Goal: Task Accomplishment & Management: Use online tool/utility

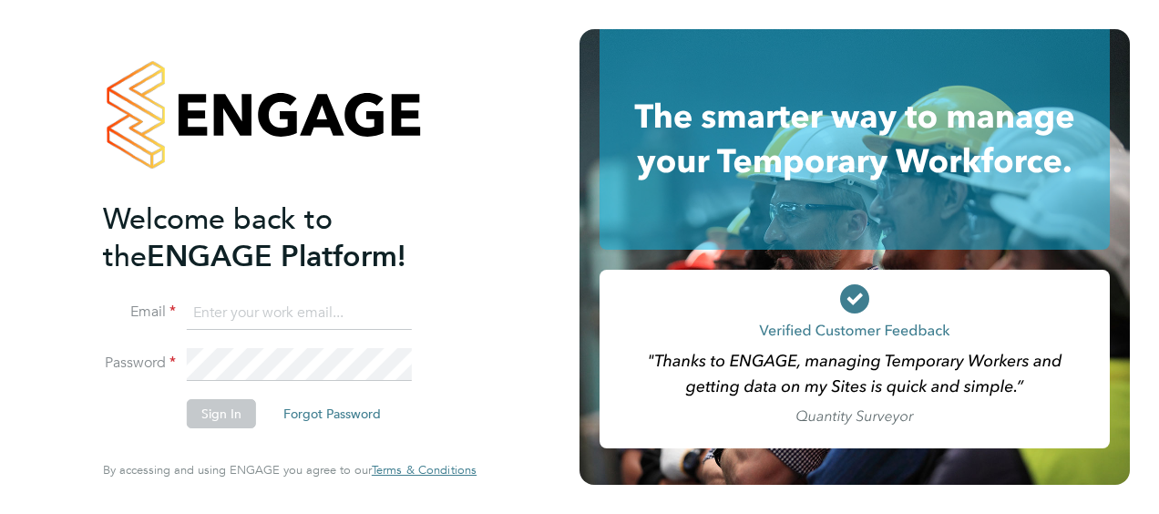
type input "[PERSON_NAME][EMAIL_ADDRESS][DOMAIN_NAME]"
click at [219, 412] on button "Sign In" at bounding box center [221, 413] width 69 height 29
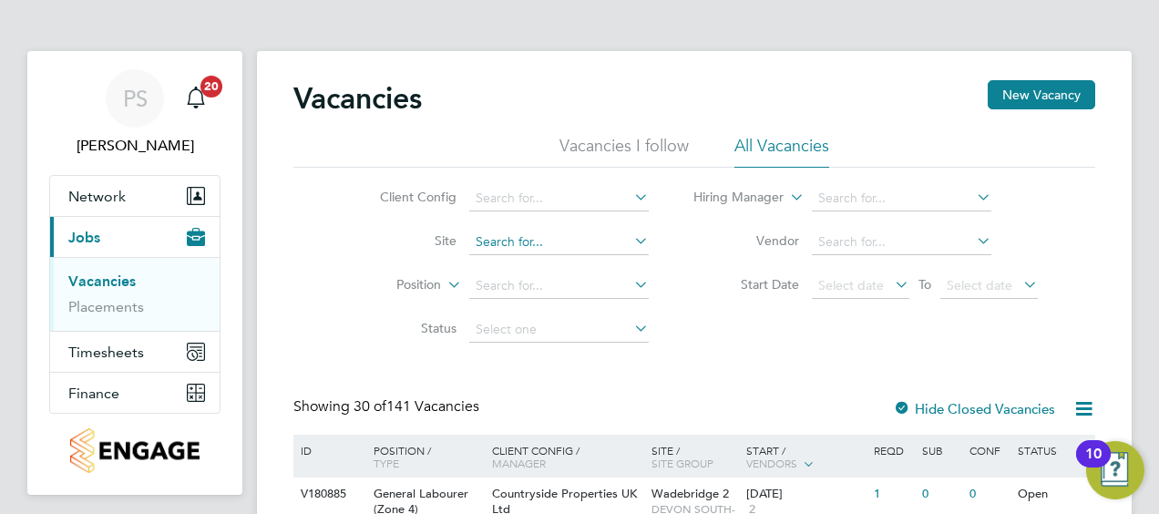
click at [524, 243] on input at bounding box center [559, 243] width 180 height 26
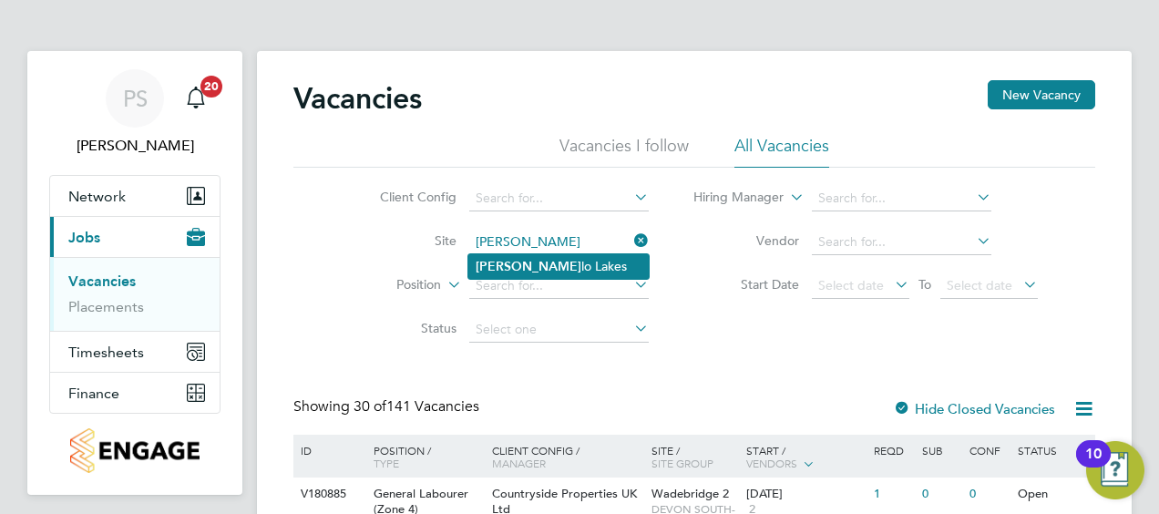
click at [540, 276] on li "Martel lo Lakes" at bounding box center [558, 266] width 180 height 25
type input "Martello Lakes"
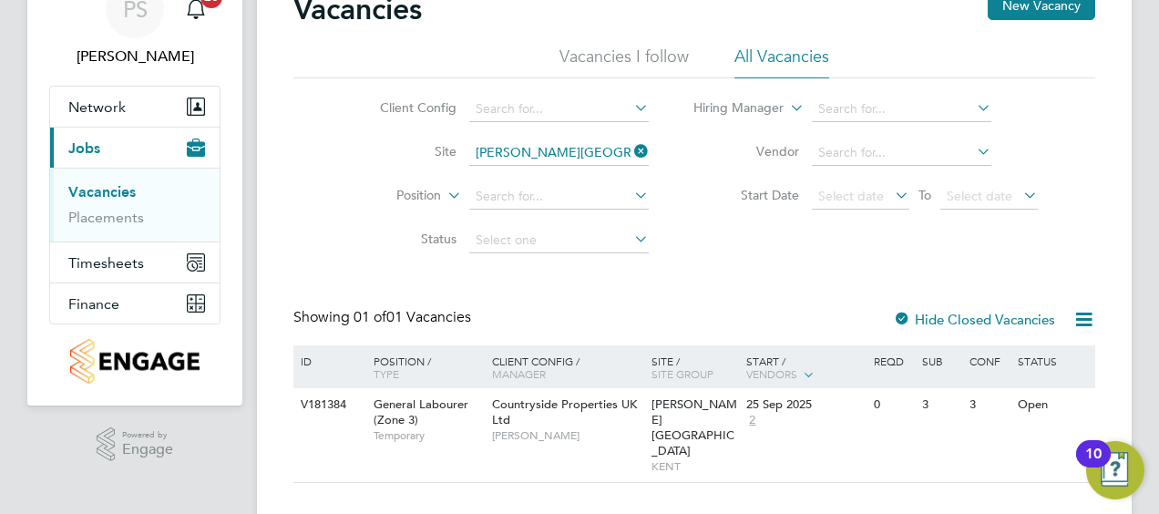
scroll to position [93, 0]
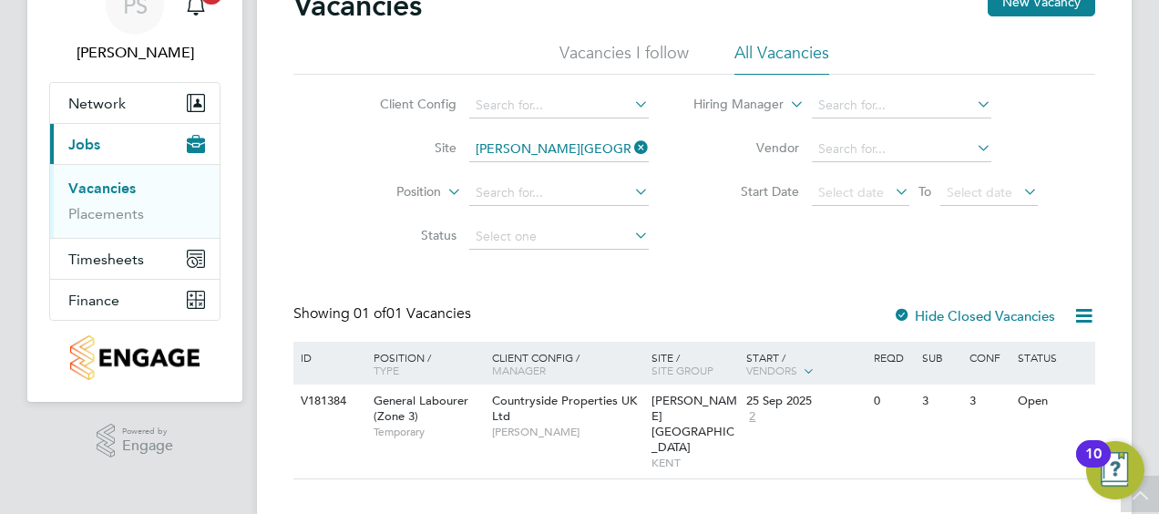
click at [673, 405] on span "Martello Lakes" at bounding box center [695, 424] width 86 height 62
click at [908, 310] on div at bounding box center [902, 317] width 18 height 18
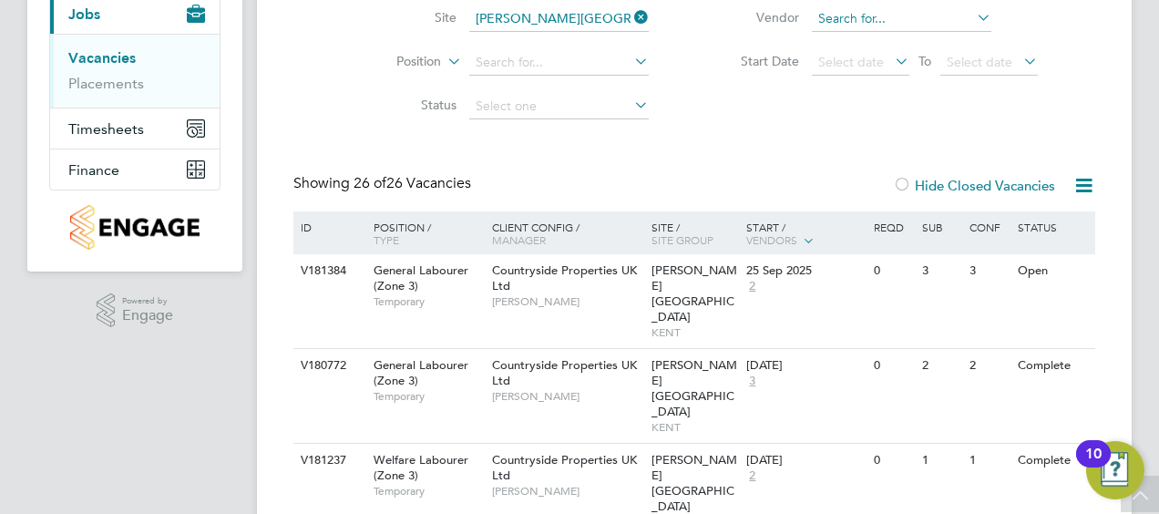
scroll to position [338, 0]
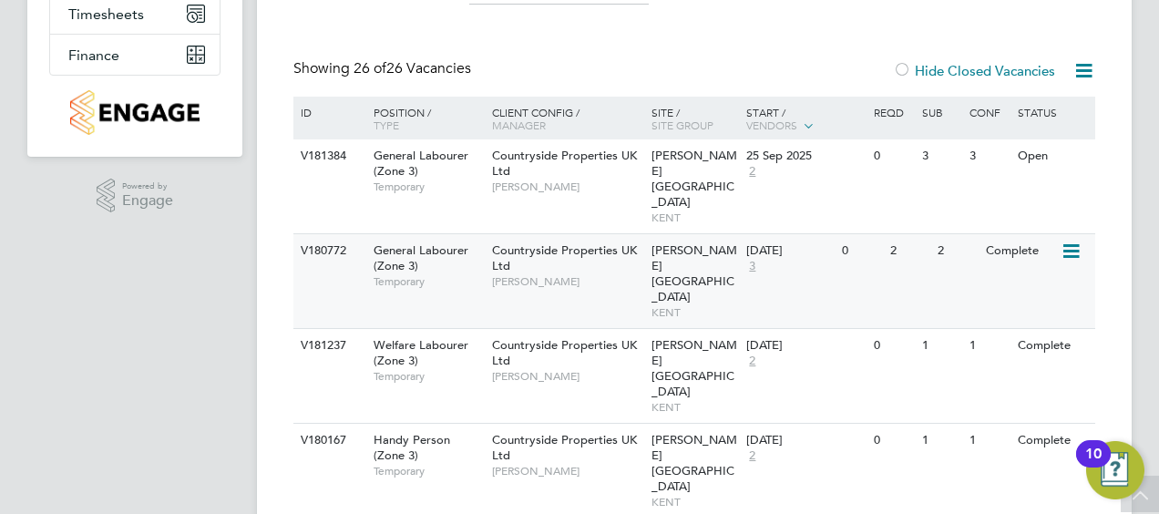
click at [671, 305] on span "KENT" at bounding box center [695, 312] width 87 height 15
click at [554, 329] on div "Countryside Properties UK Ltd Darran Glewis" at bounding box center [568, 360] width 160 height 63
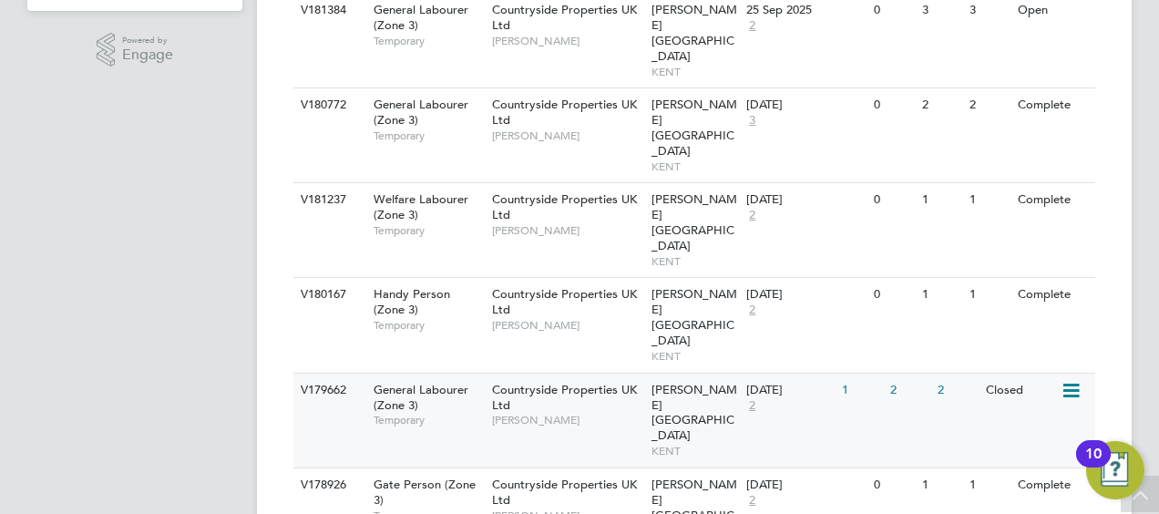
scroll to position [485, 0]
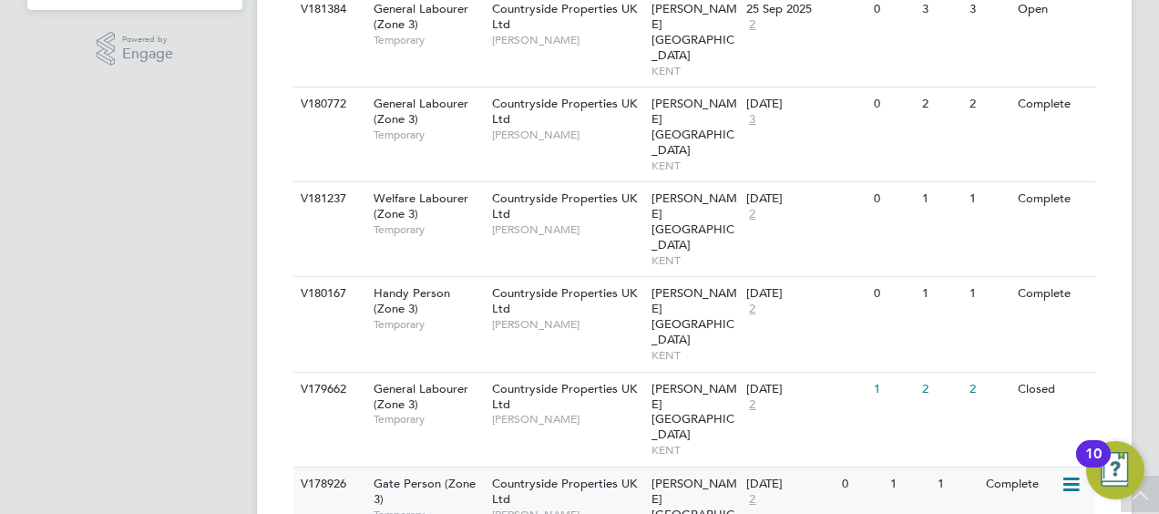
click at [591, 468] on div "Countryside Properties UK Ltd Darran Glewis" at bounding box center [568, 499] width 160 height 63
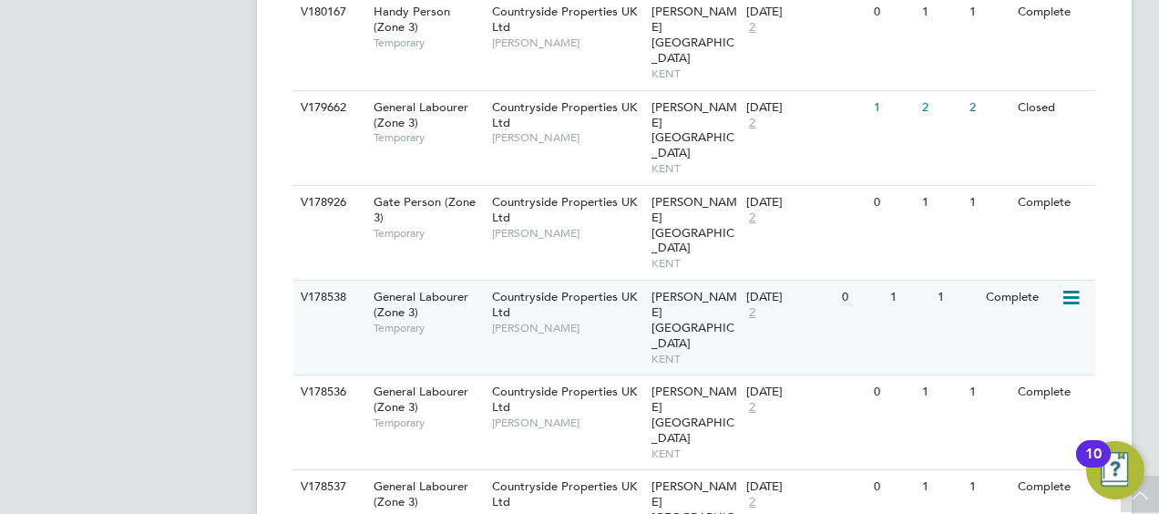
scroll to position [768, 0]
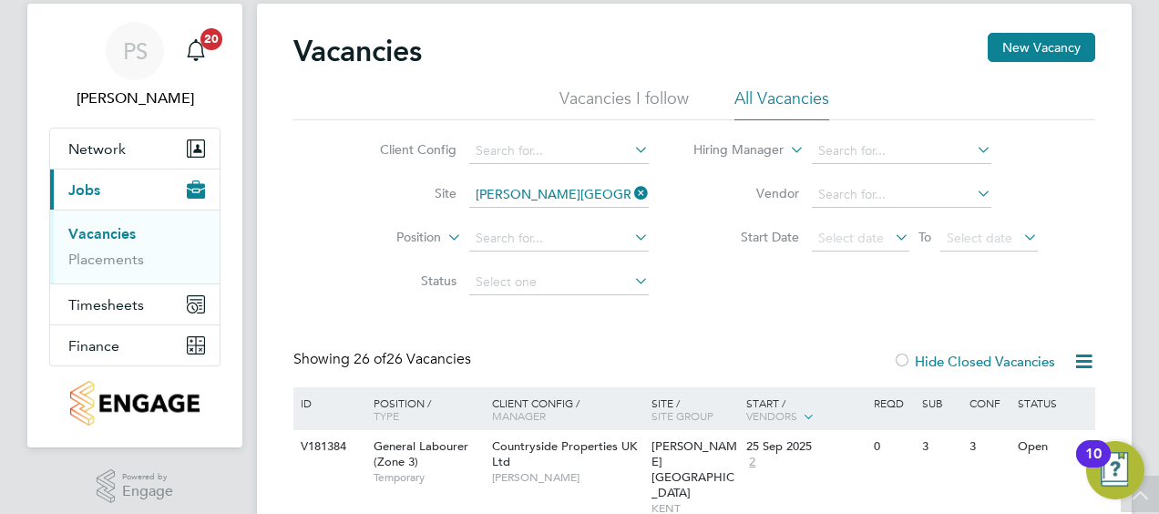
scroll to position [0, 0]
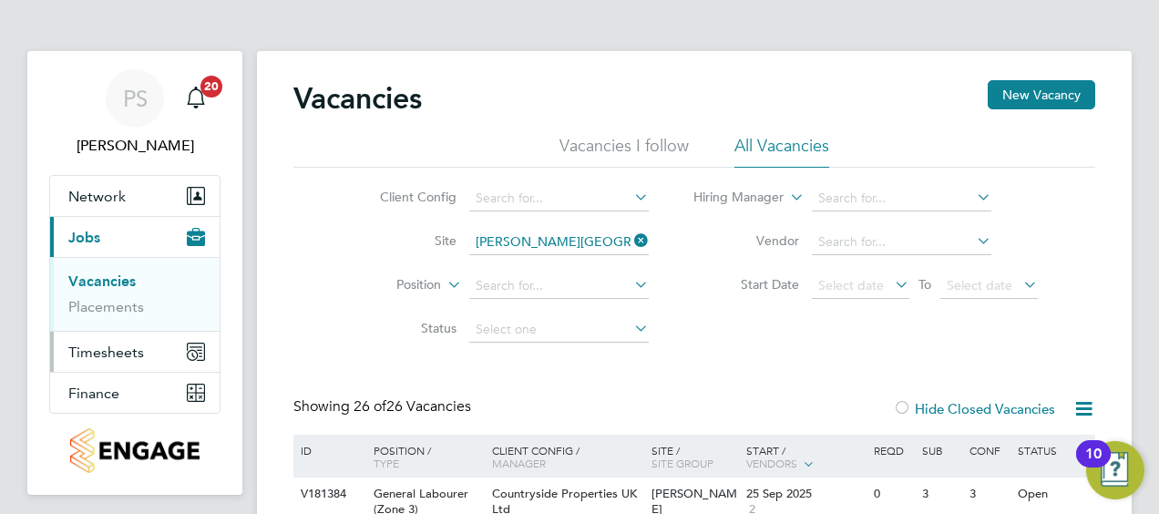
click at [126, 354] on span "Timesheets" at bounding box center [106, 352] width 76 height 17
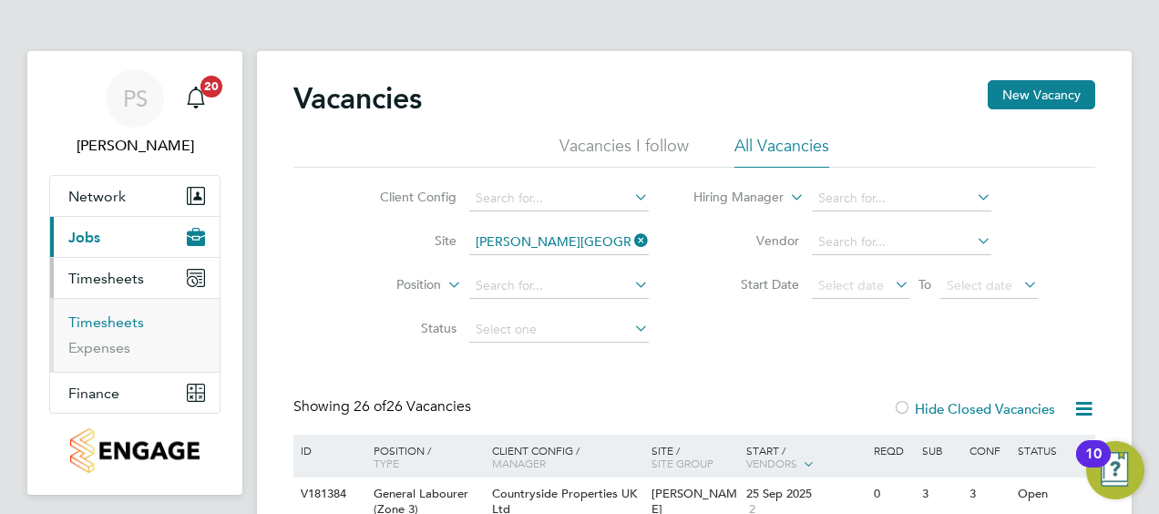
click at [131, 326] on link "Timesheets" at bounding box center [106, 322] width 76 height 17
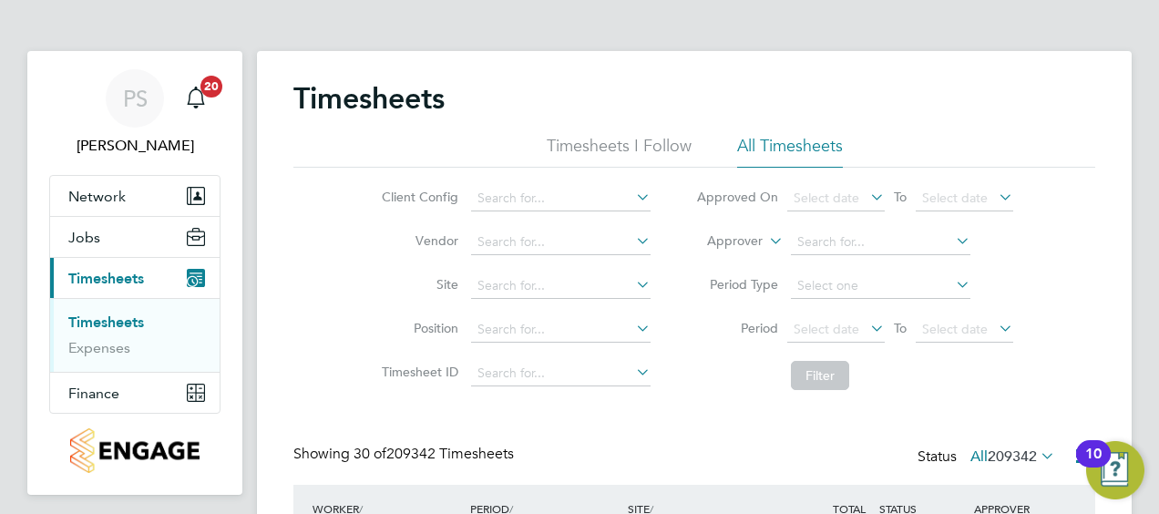
click at [633, 242] on icon at bounding box center [633, 241] width 0 height 26
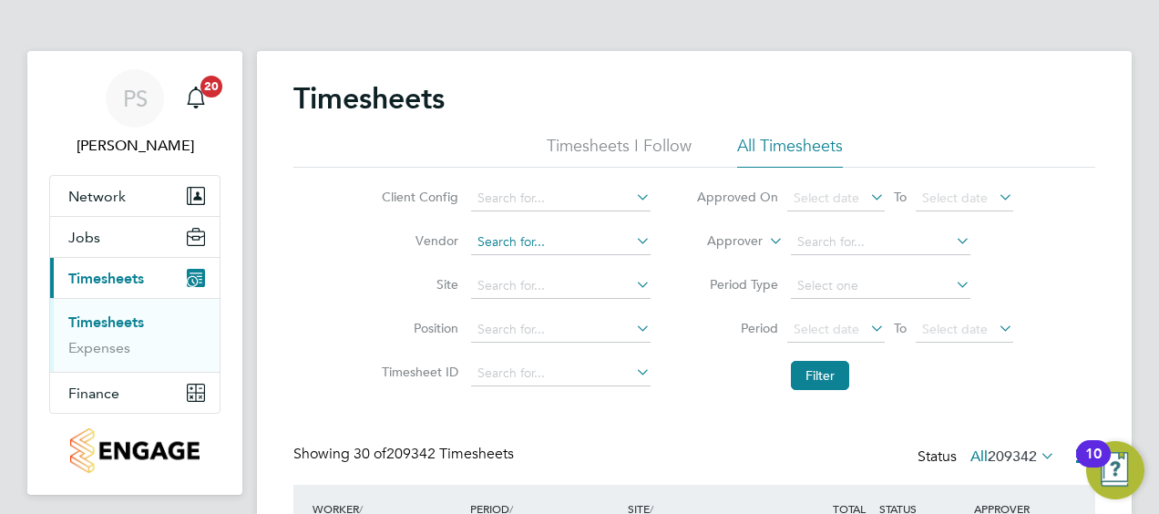
click at [543, 233] on input at bounding box center [561, 243] width 180 height 26
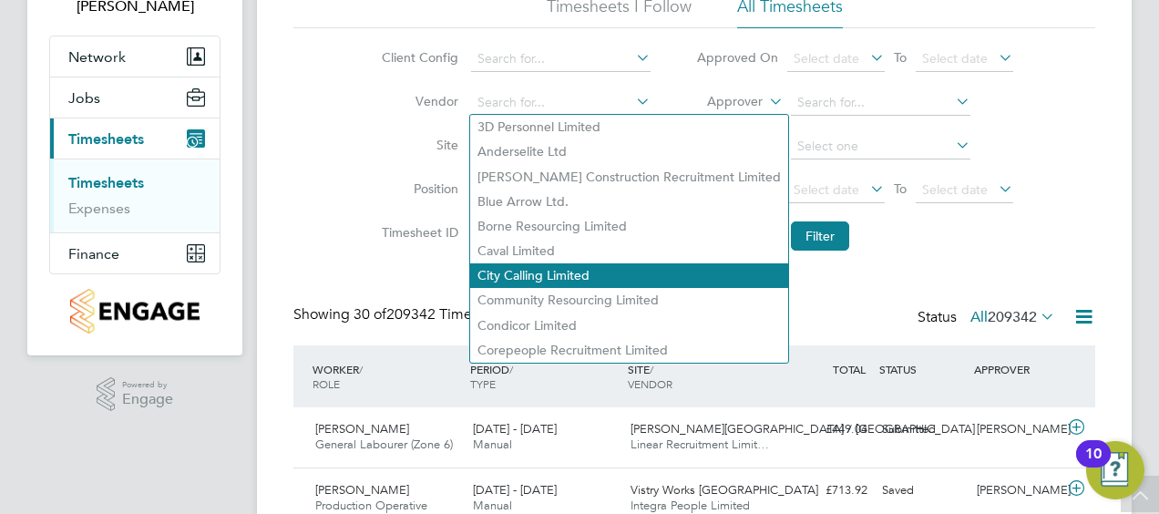
scroll to position [120, 0]
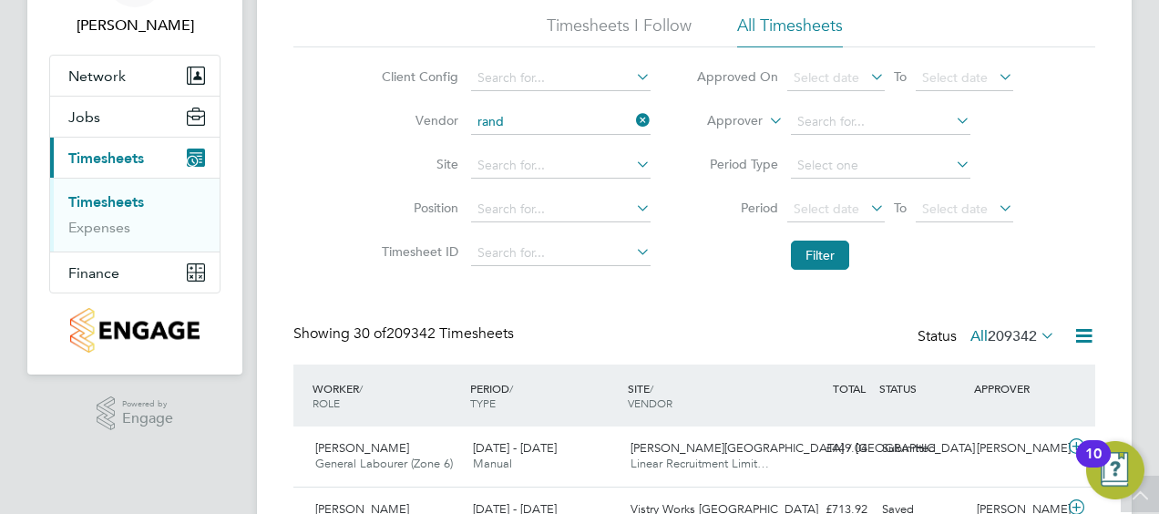
click at [574, 148] on li "Rand stad Solutions Limited" at bounding box center [560, 146] width 180 height 25
type input "Randstad Solutions Limited"
click at [831, 261] on button "Filter" at bounding box center [820, 255] width 58 height 29
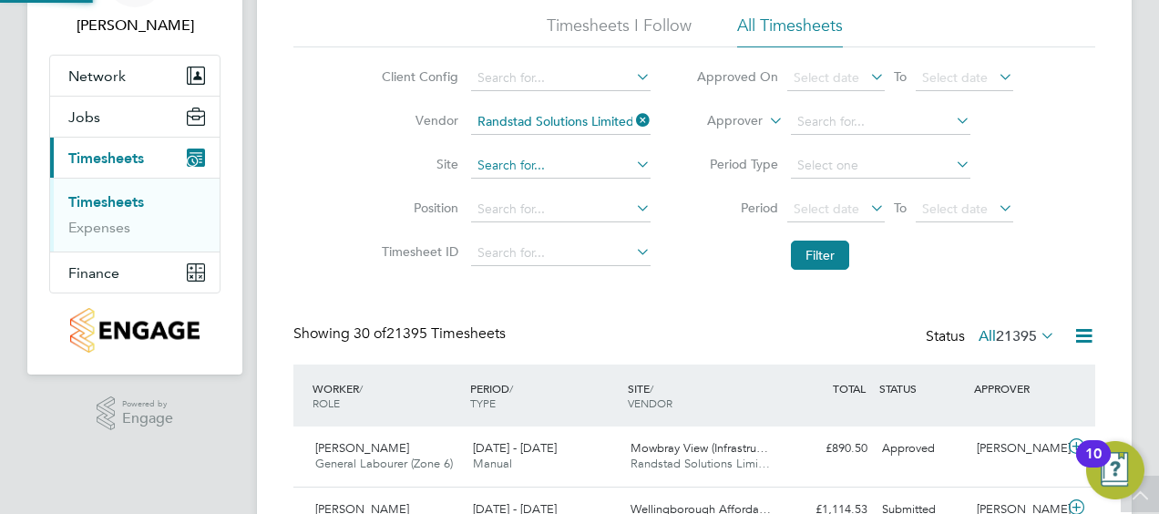
scroll to position [61, 158]
click at [605, 173] on input at bounding box center [561, 166] width 180 height 26
click at [602, 184] on li "Martello Lakes" at bounding box center [560, 190] width 180 height 25
type input "[PERSON_NAME][GEOGRAPHIC_DATA]"
click at [813, 254] on button "Filter" at bounding box center [820, 255] width 58 height 29
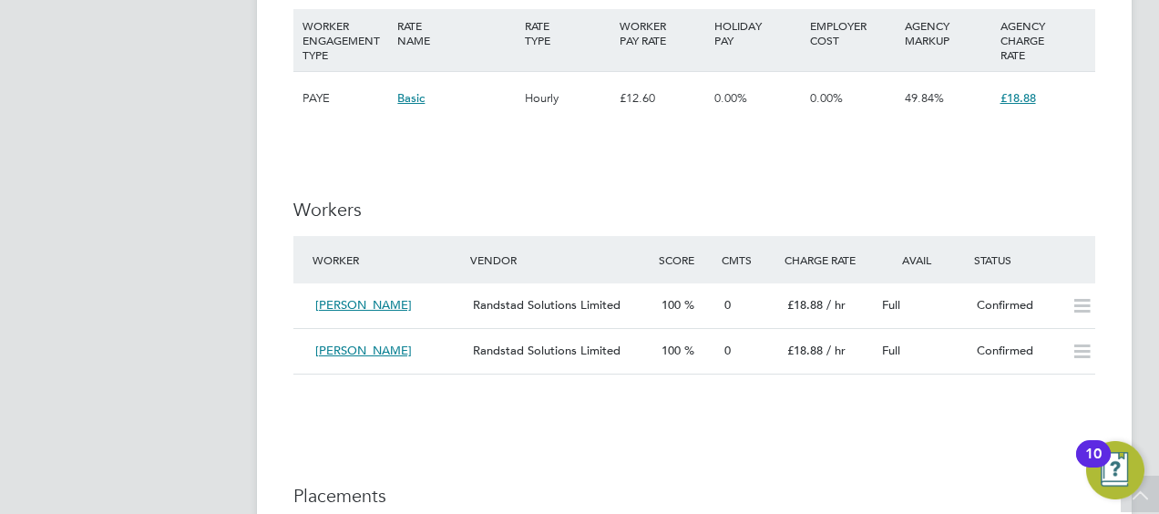
scroll to position [1278, 0]
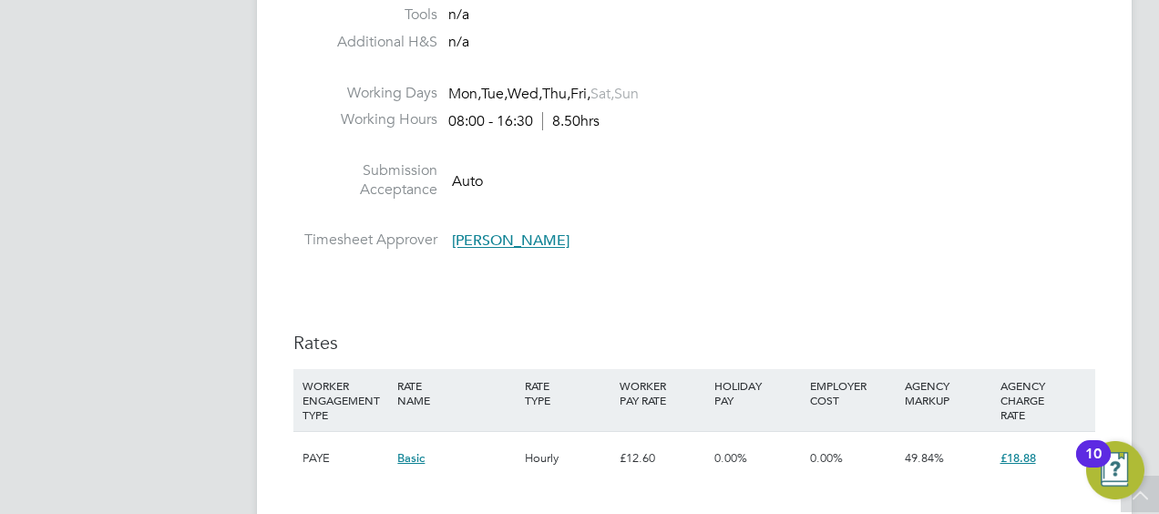
scroll to position [1168, 0]
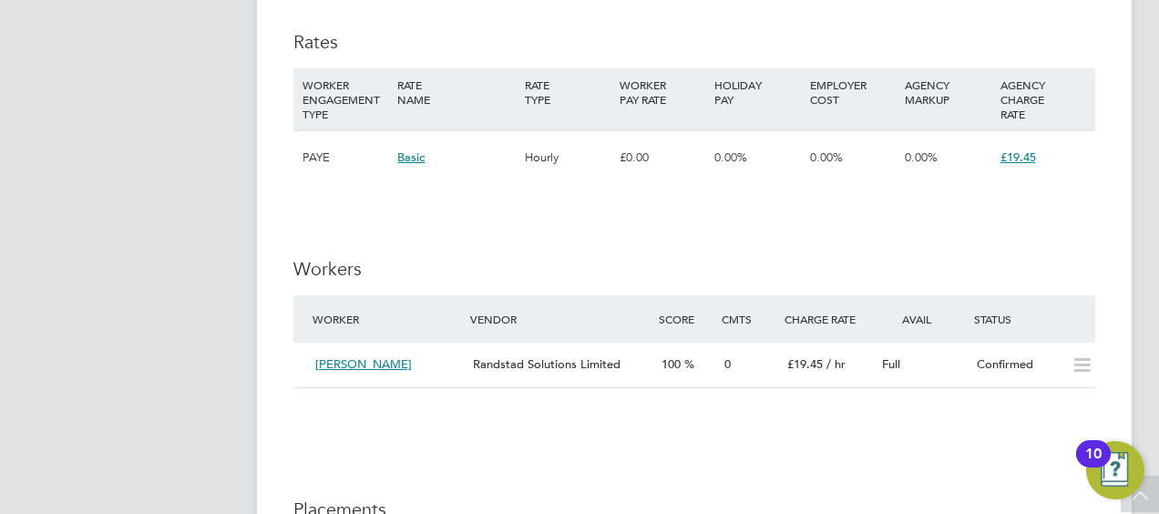
scroll to position [1389, 0]
